Goal: Find specific page/section: Find specific page/section

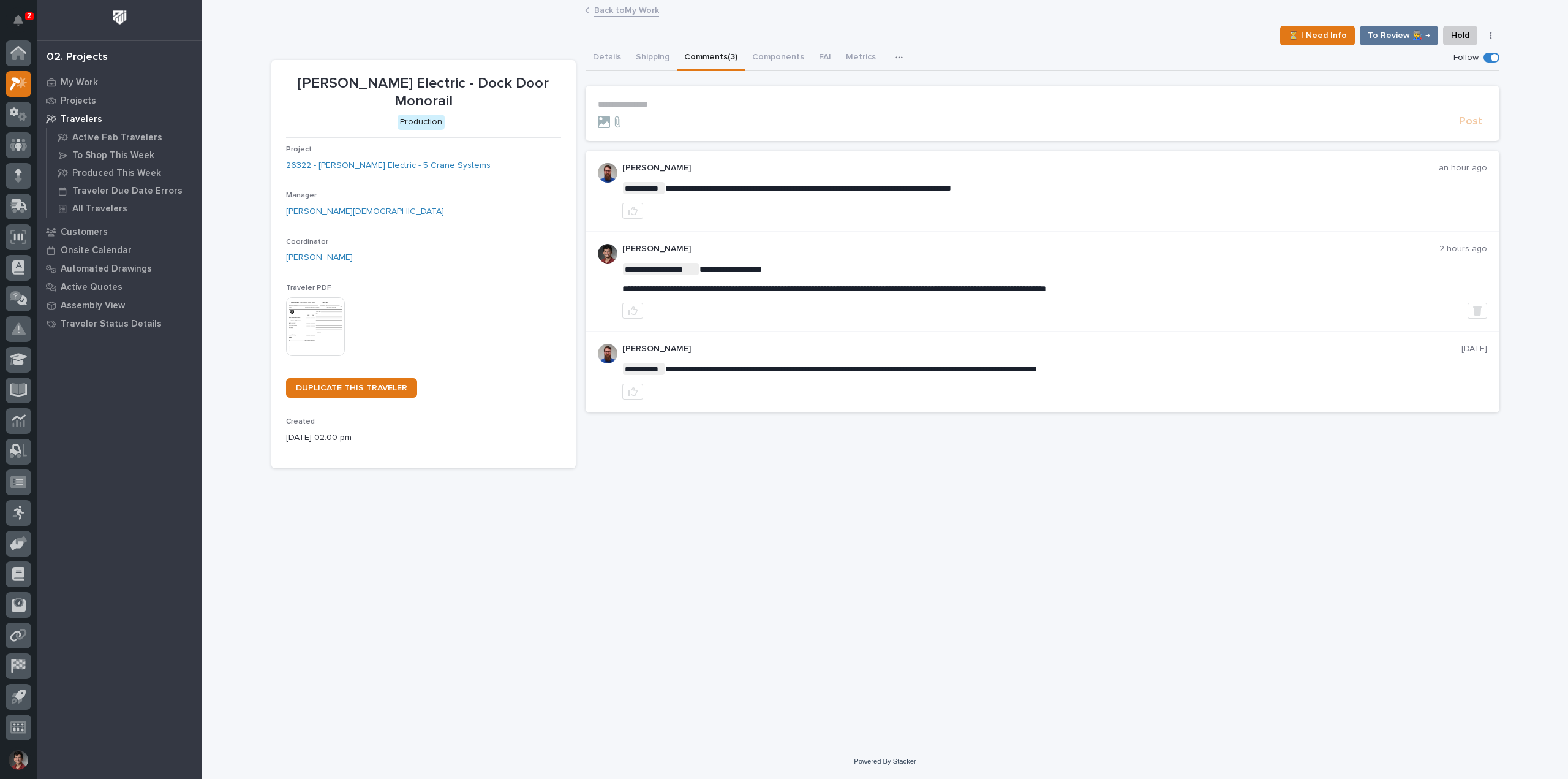
click at [9, 8] on div "2" at bounding box center [18, 22] width 26 height 36
click at [13, 16] on button "Notifications" at bounding box center [18, 20] width 26 height 26
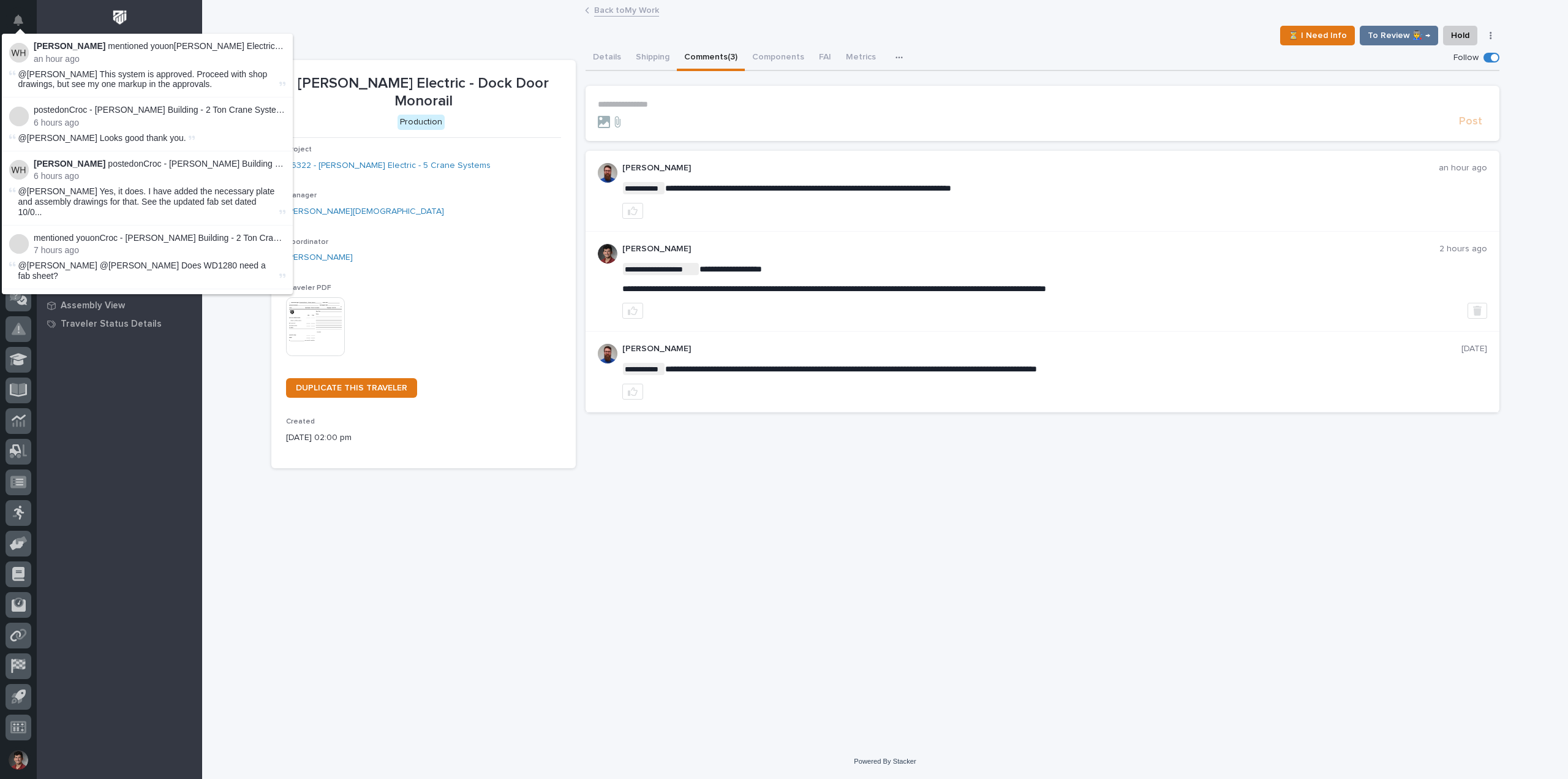
click at [357, 32] on div "⏳ I Need Info To Review 👨‍🏭 → Hold Cancel Change Traveler Type Regenerate PDF G…" at bounding box center [885, 35] width 1228 height 20
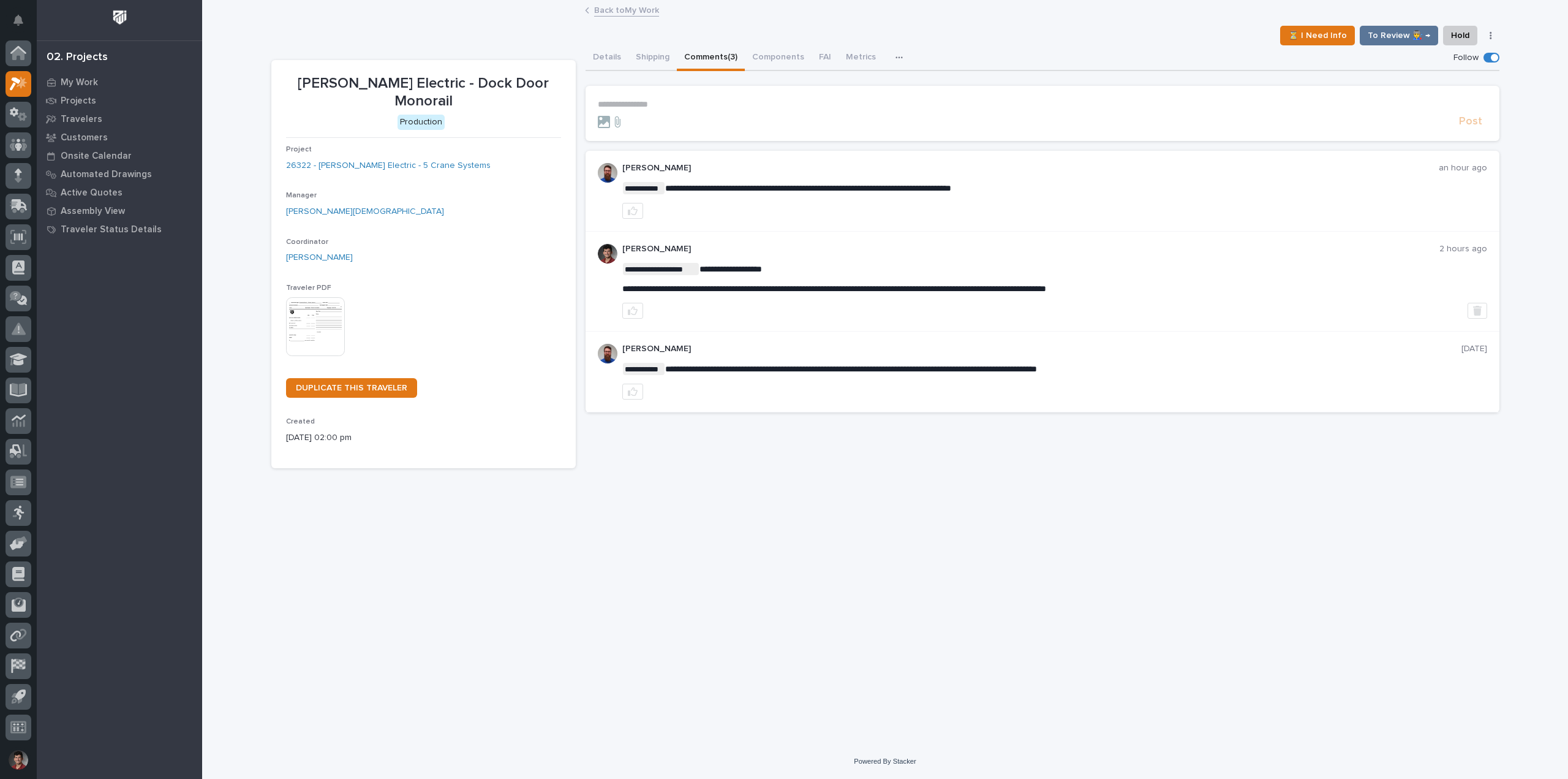
click at [628, 13] on link "Back to My Work" at bounding box center [627, 9] width 65 height 14
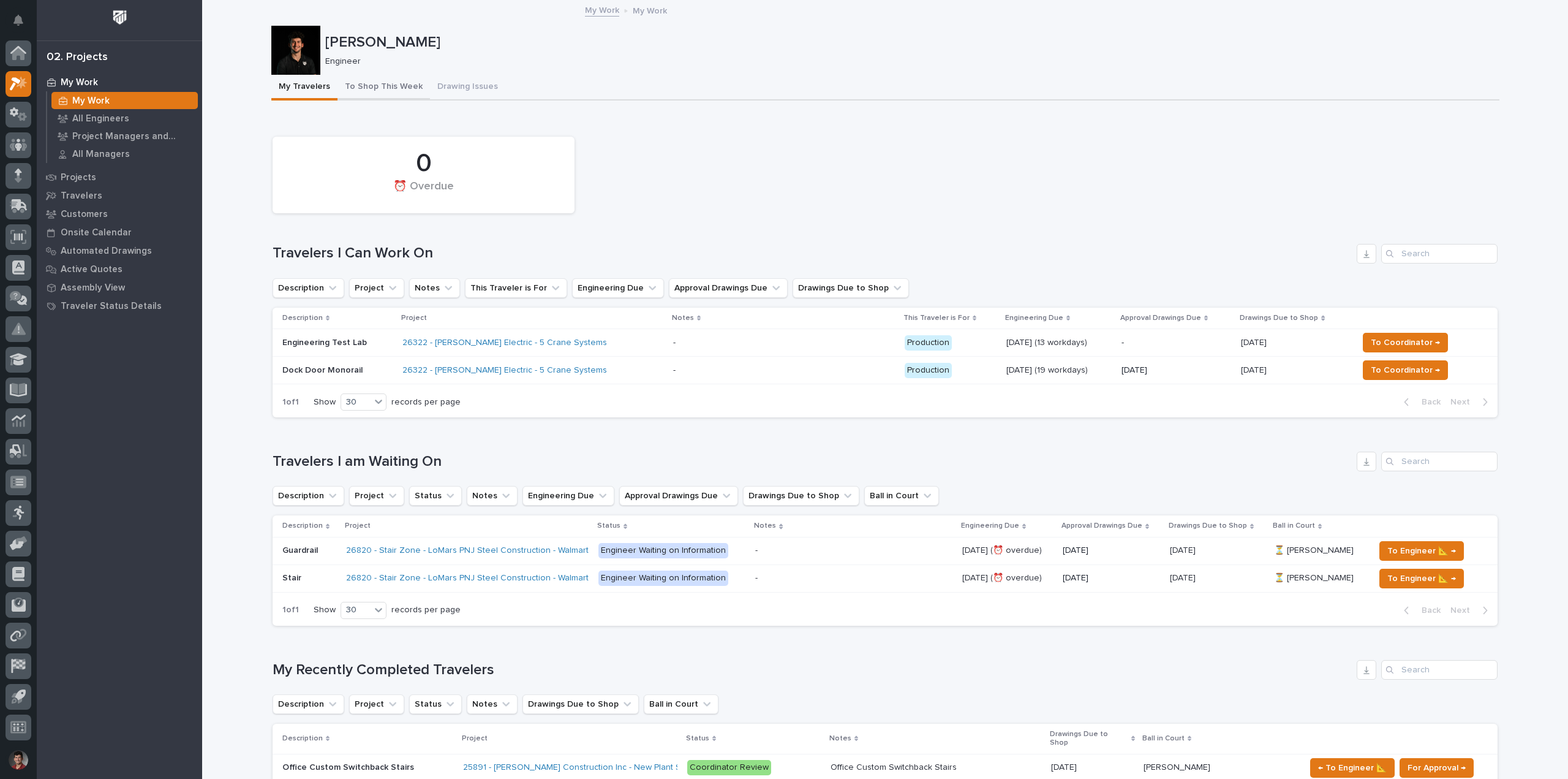
click at [396, 85] on button "To Shop This Week" at bounding box center [383, 88] width 92 height 26
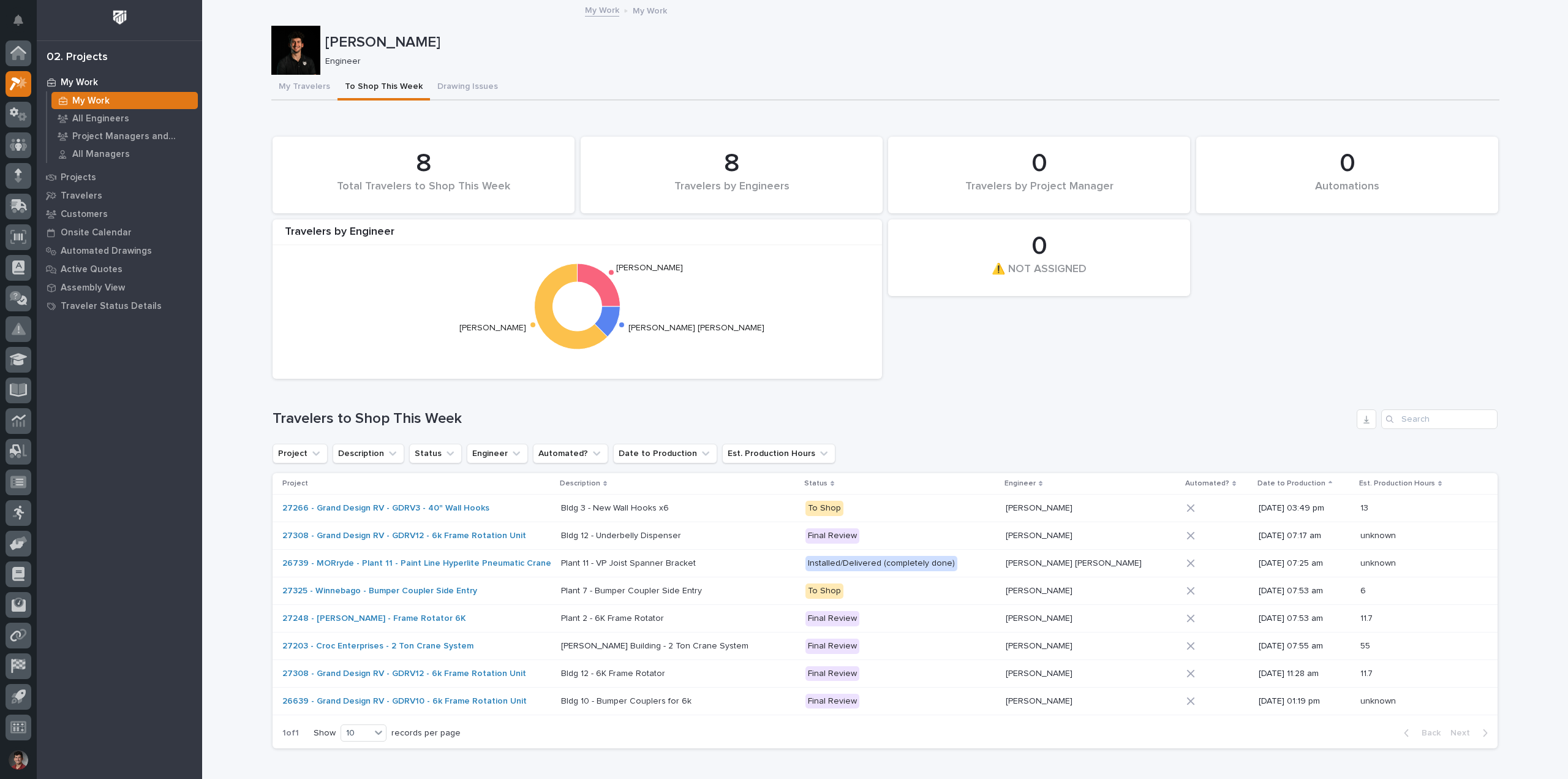
click at [925, 353] on div "0 Automations 8 Total Travelers to Shop This Week 0 ⚠️ NOT ASSIGNED 8 Travelers…" at bounding box center [885, 258] width 1237 height 255
click at [452, 90] on button "Drawing Issues" at bounding box center [468, 88] width 75 height 26
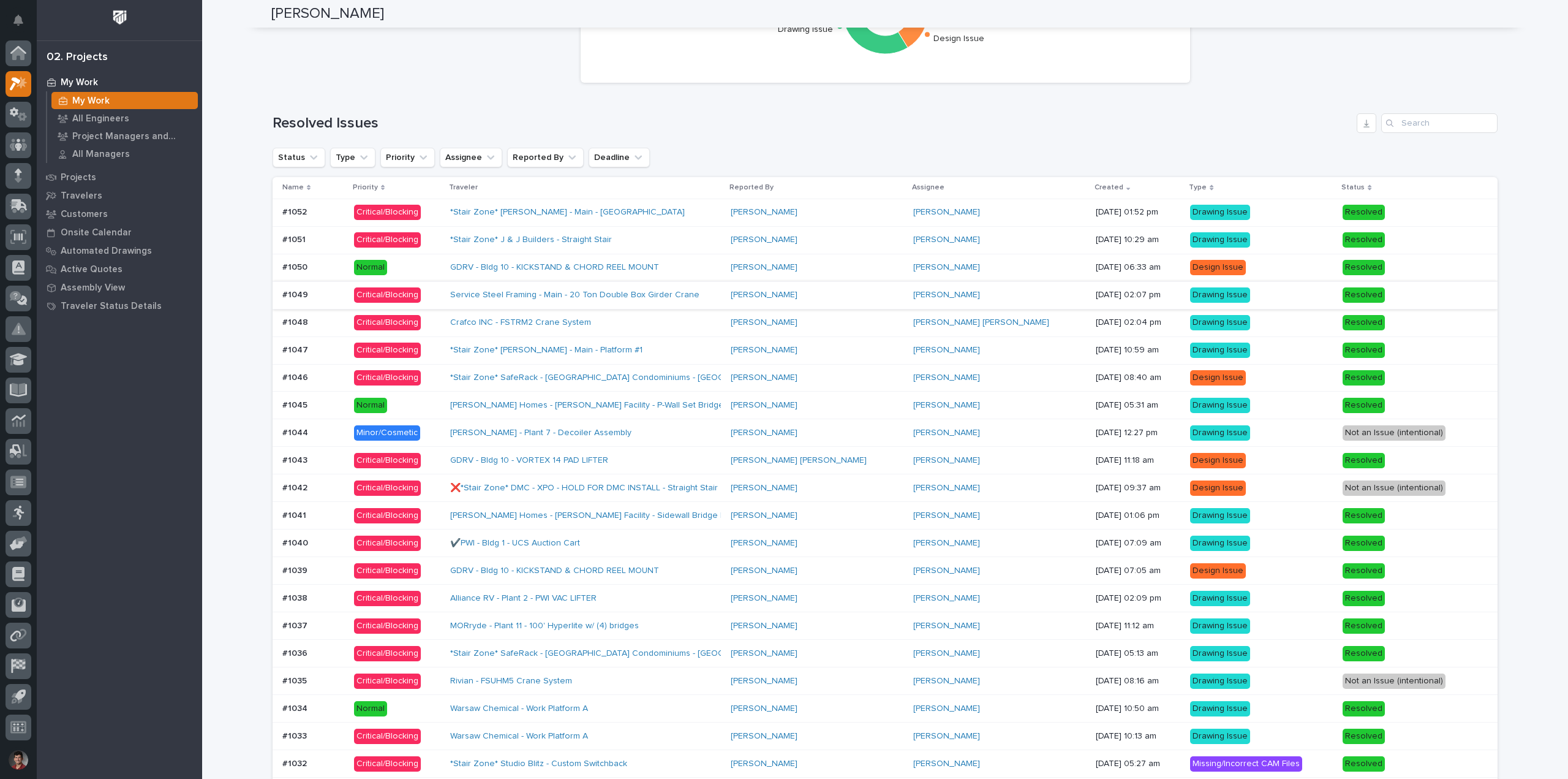
scroll to position [919, 0]
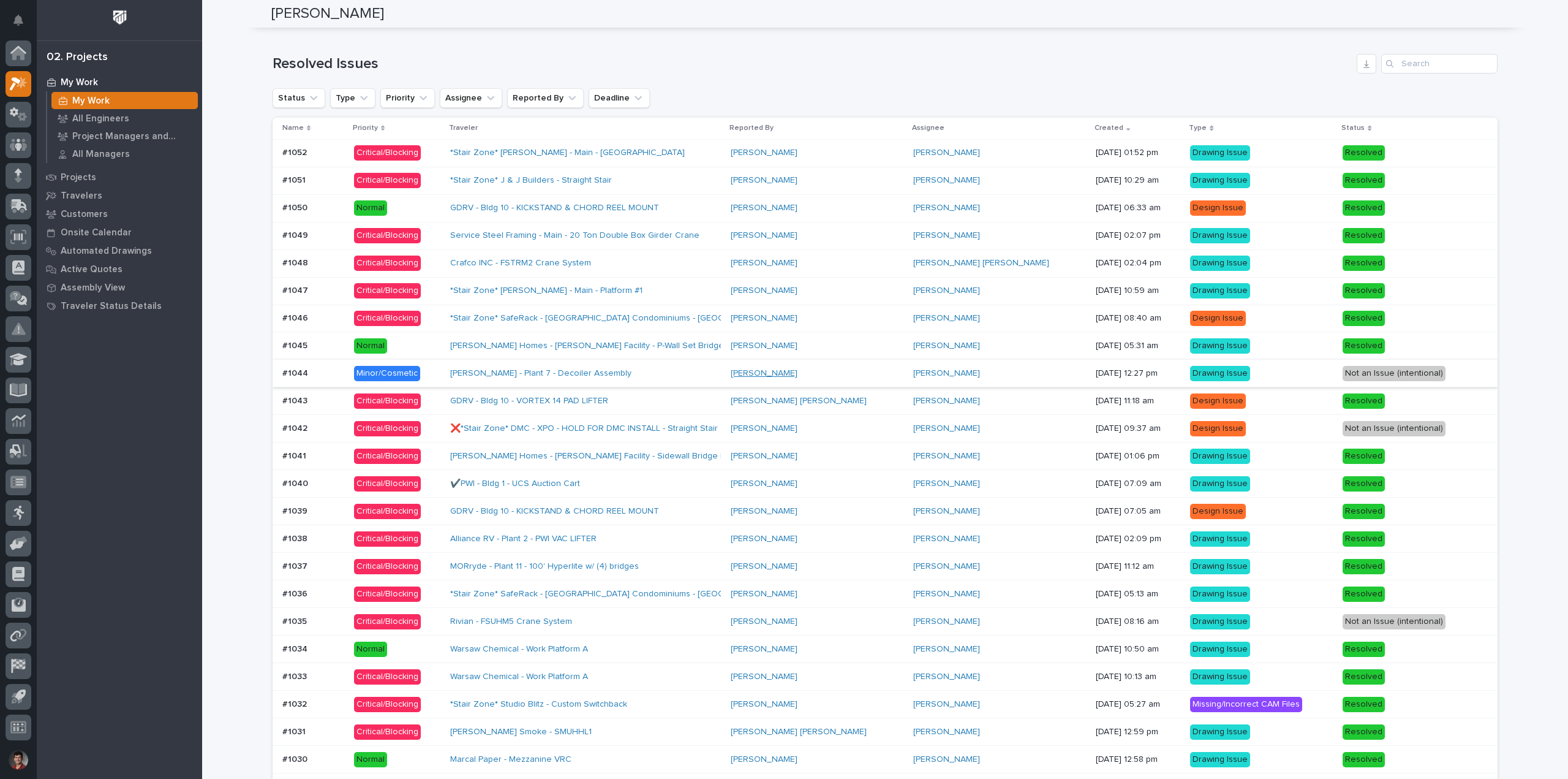
click at [797, 371] on link "[PERSON_NAME]" at bounding box center [764, 373] width 67 height 10
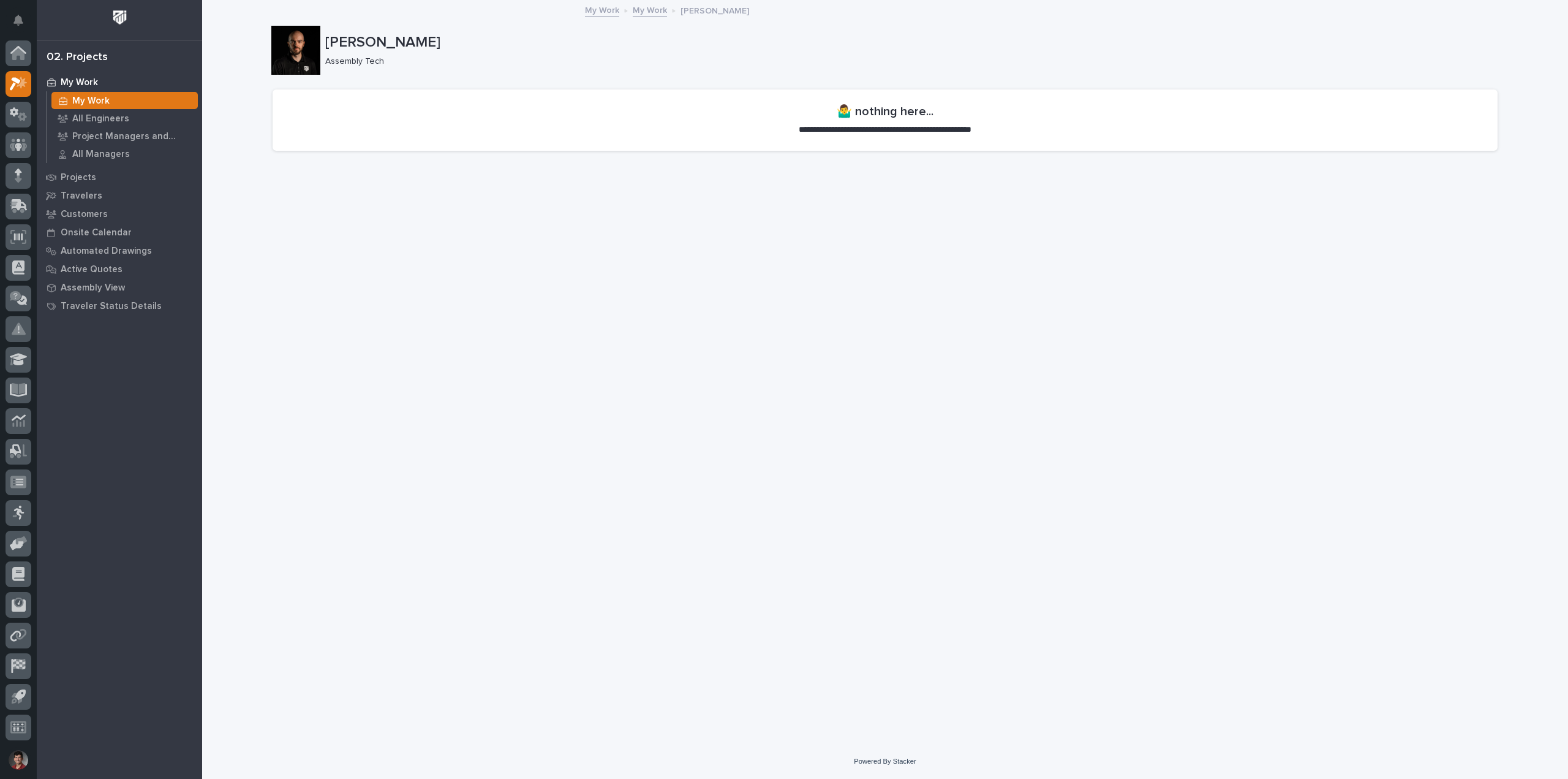
click at [307, 53] on div at bounding box center [295, 50] width 49 height 49
click at [429, 59] on p "Assembly Tech" at bounding box center [907, 61] width 1164 height 10
